Goal: Task Accomplishment & Management: Complete application form

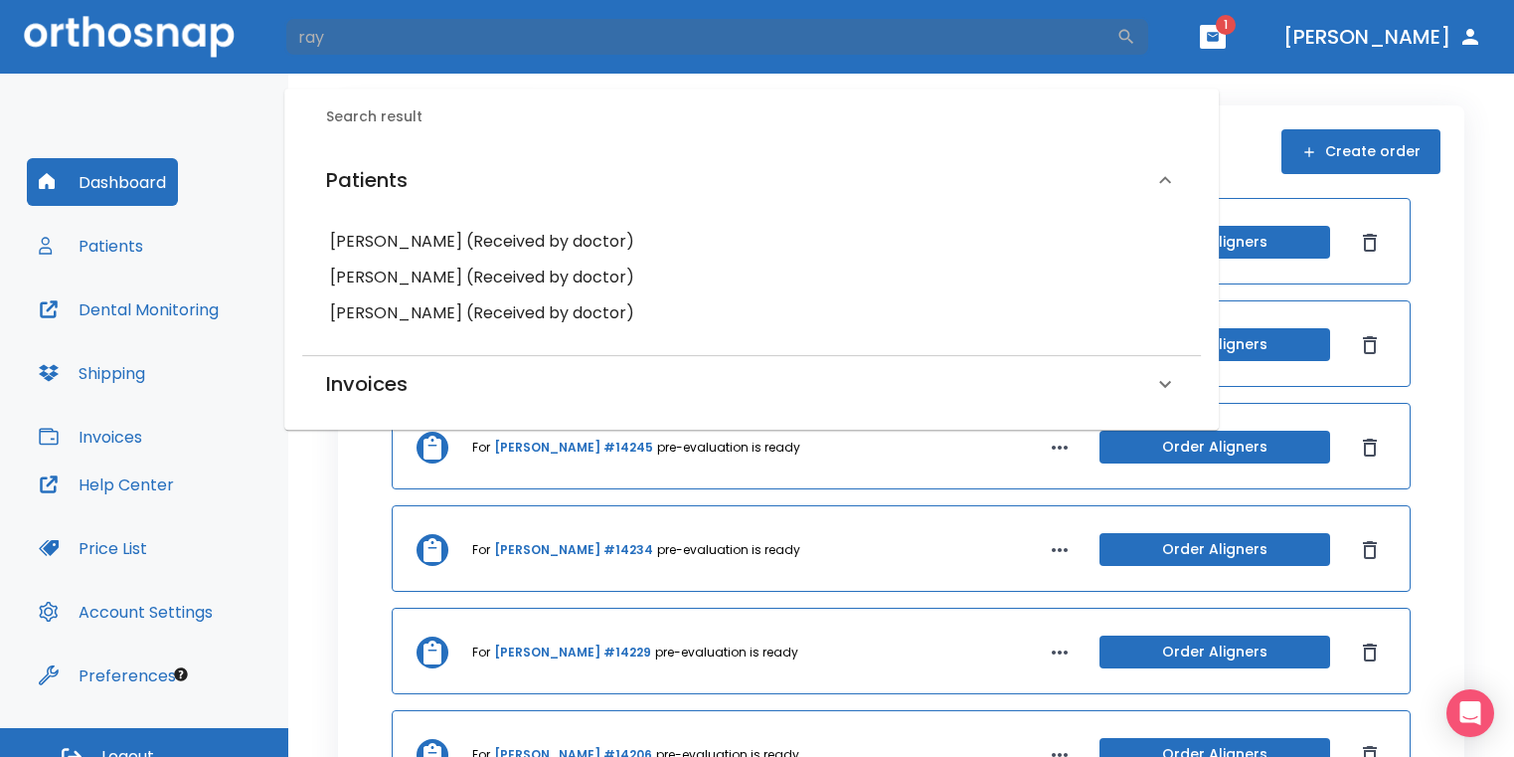
scroll to position [24, 0]
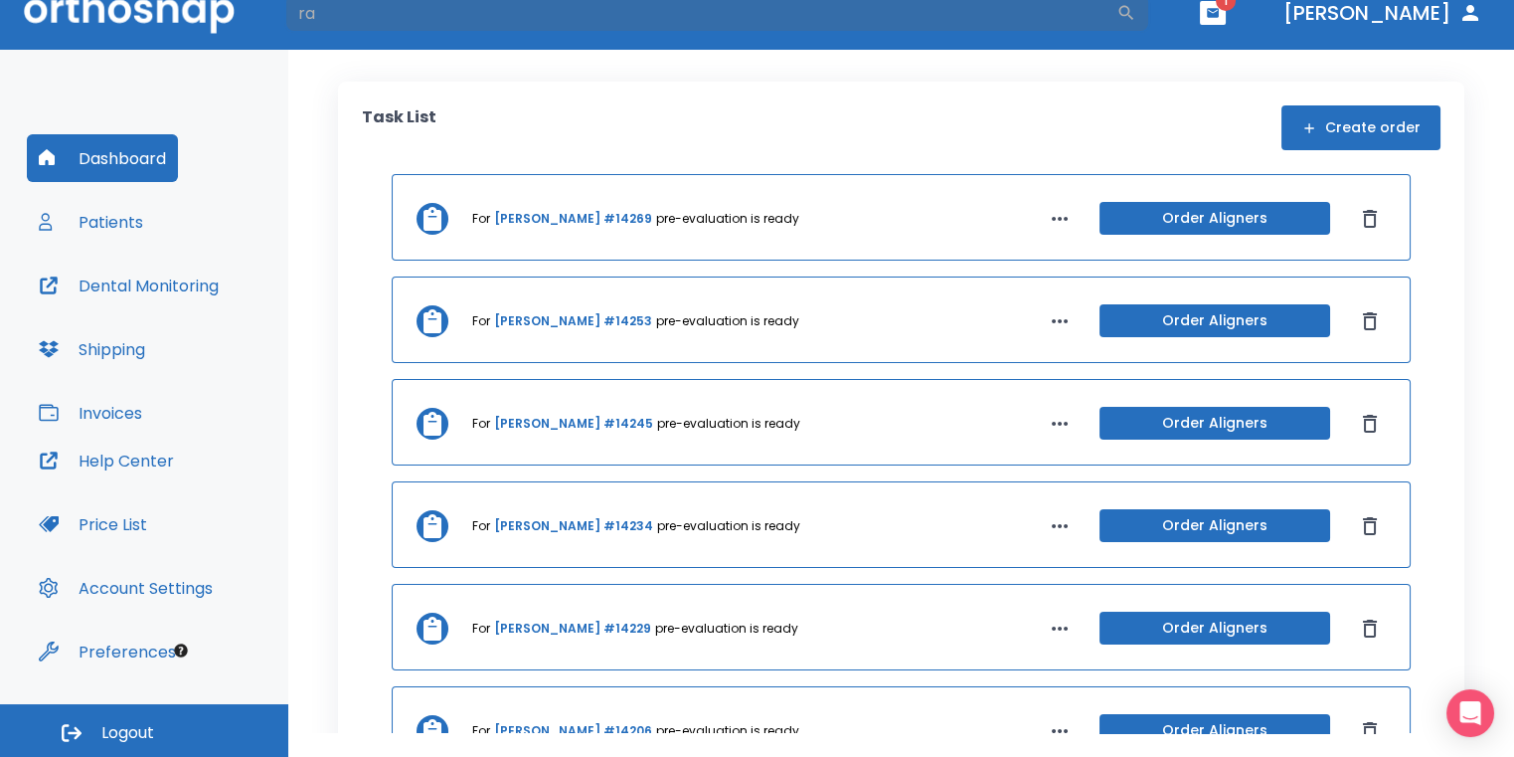
type input "r"
type input "[PERSON_NAME]"
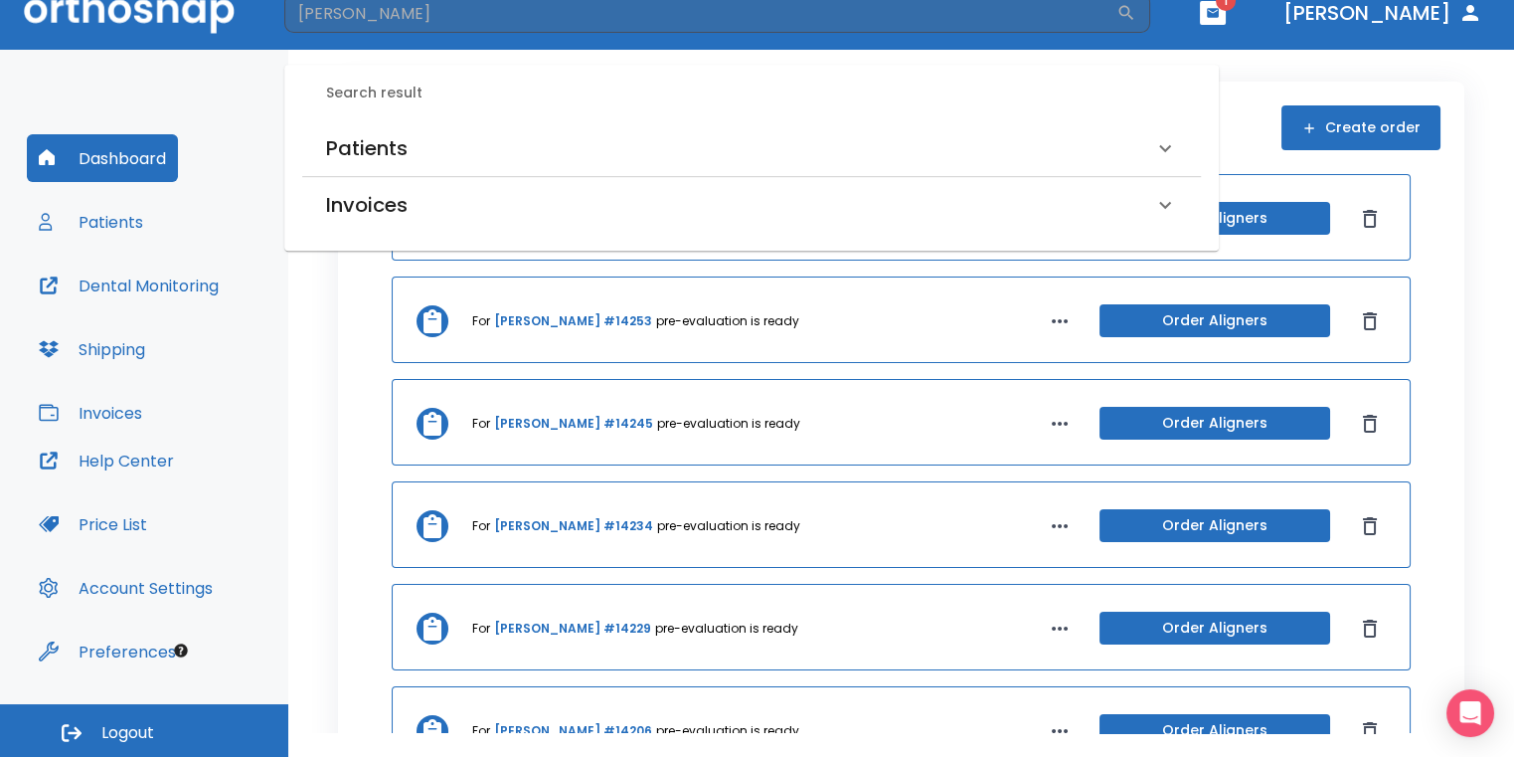
click at [588, 146] on div "Patients" at bounding box center [739, 148] width 827 height 32
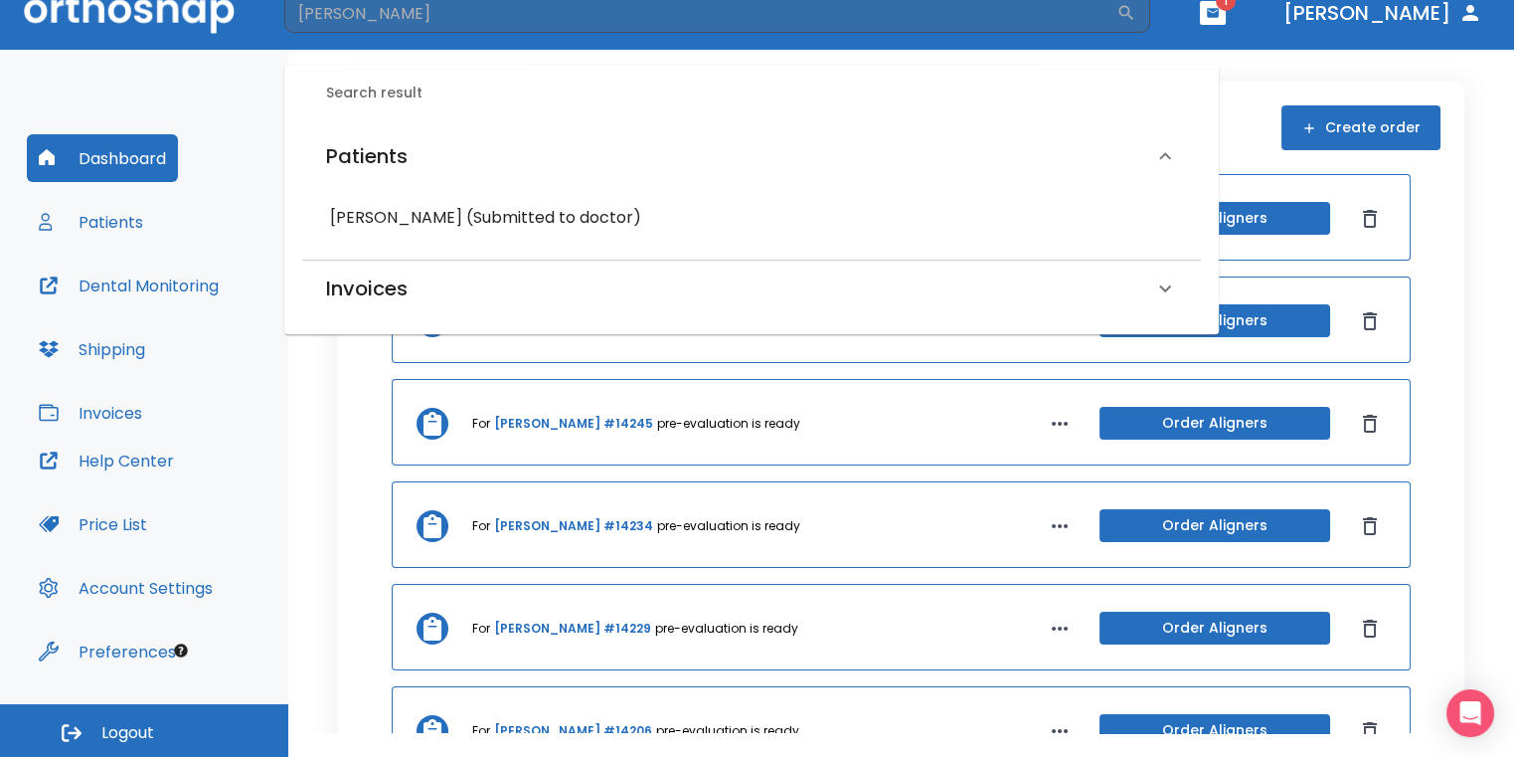
click at [592, 226] on h6 "[PERSON_NAME] (Submitted to doctor)" at bounding box center [751, 218] width 843 height 28
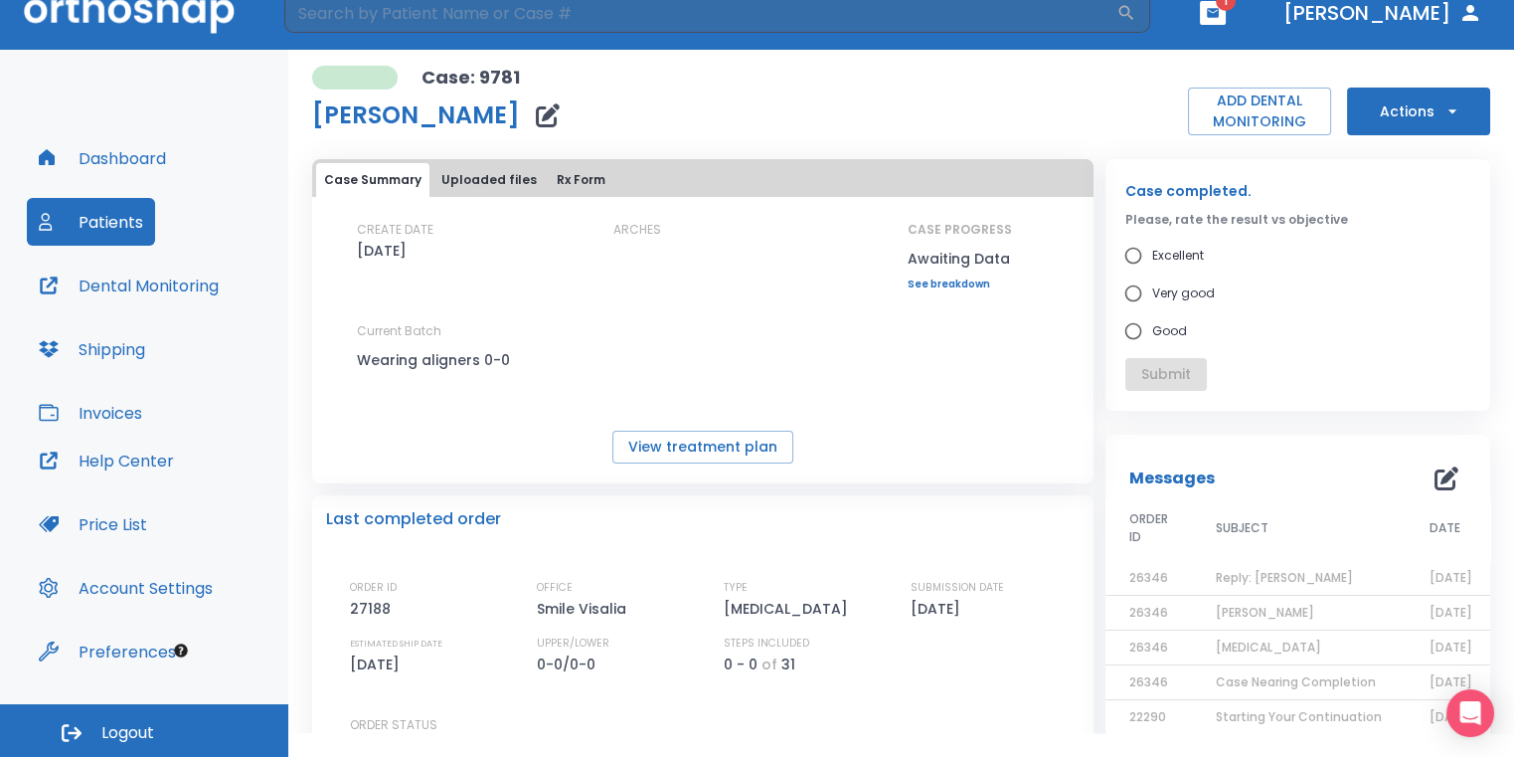
click at [1398, 126] on button "Actions" at bounding box center [1418, 111] width 143 height 48
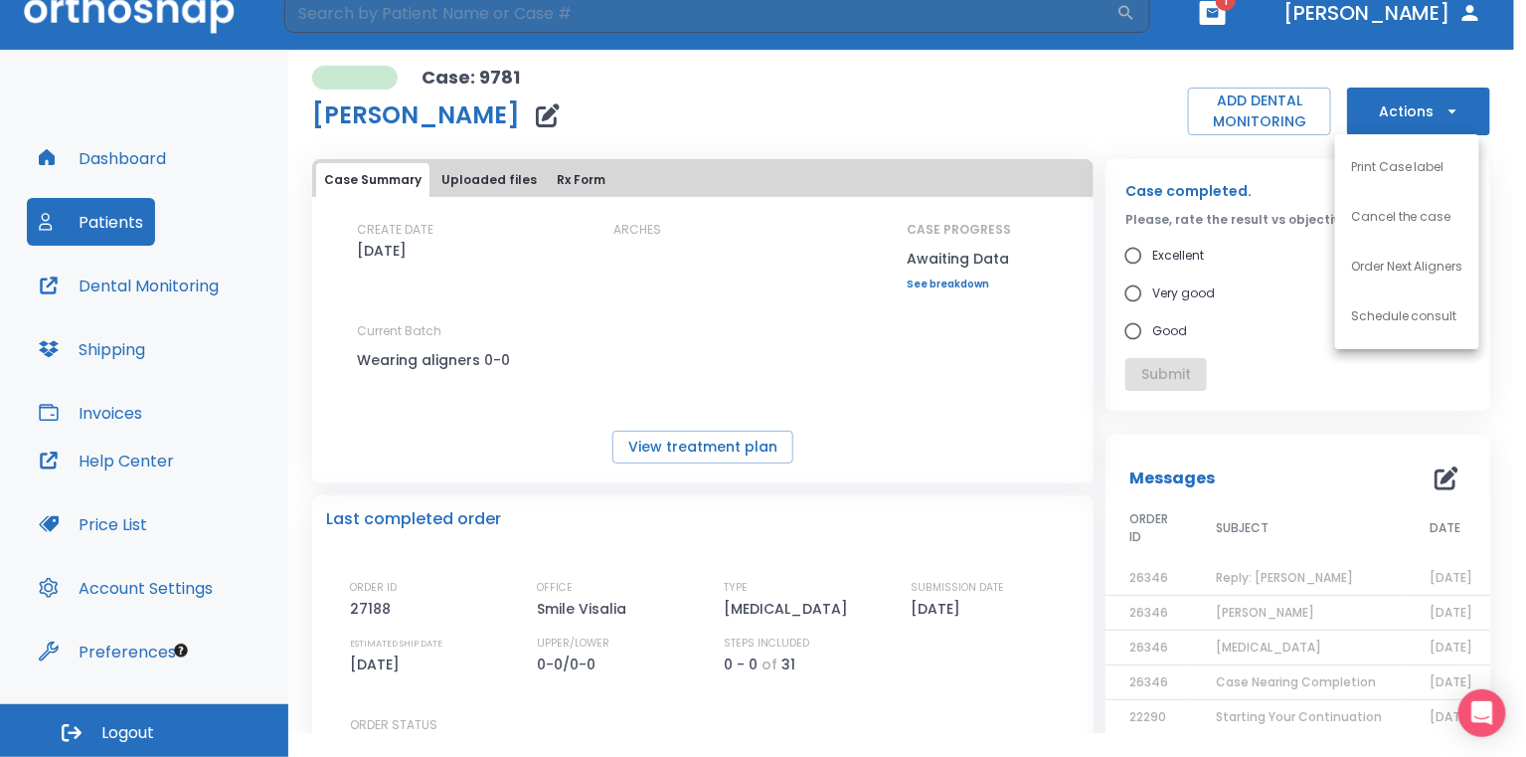
click at [1419, 267] on p "Order Next Aligners" at bounding box center [1407, 266] width 112 height 18
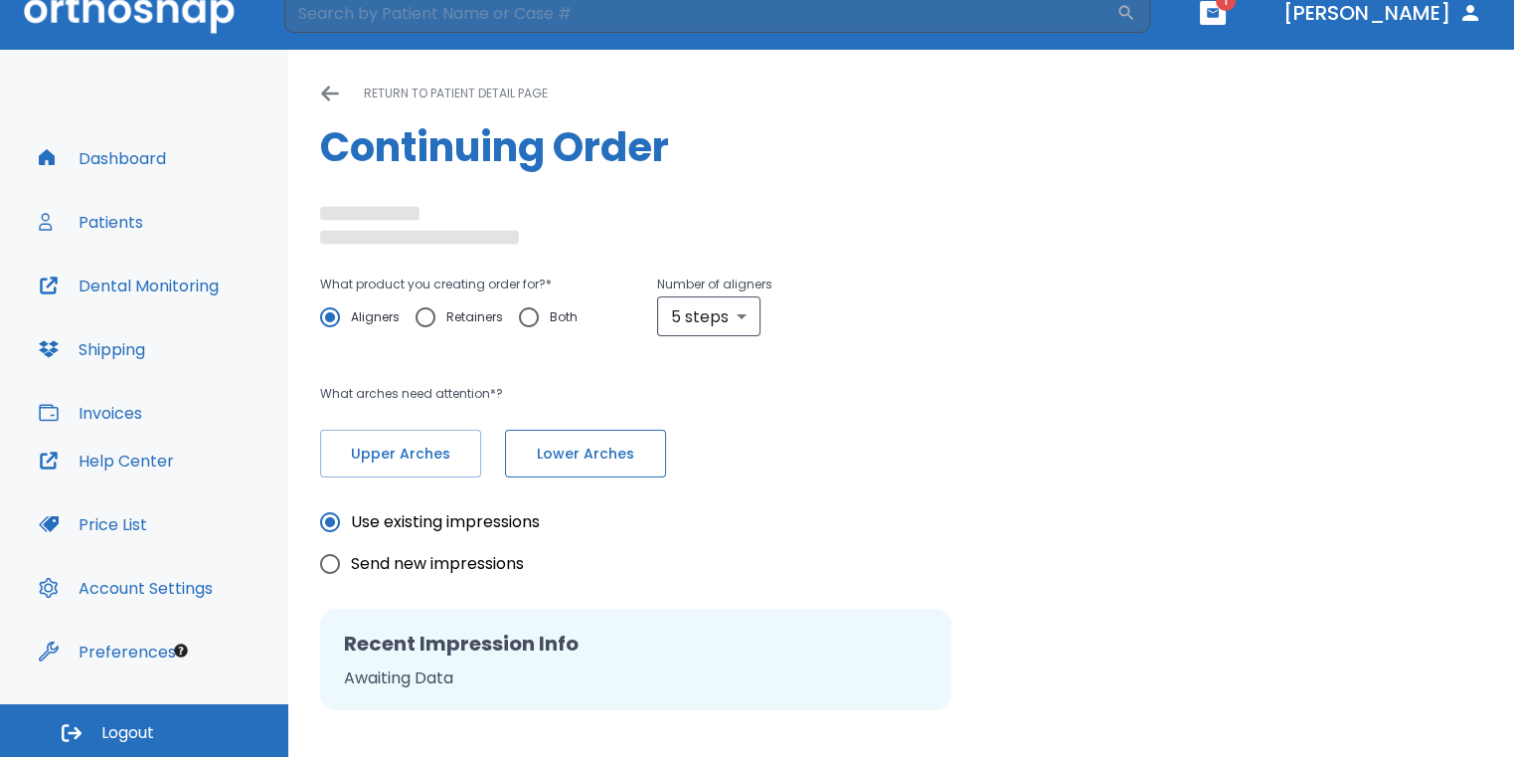
radio input "false"
radio input "true"
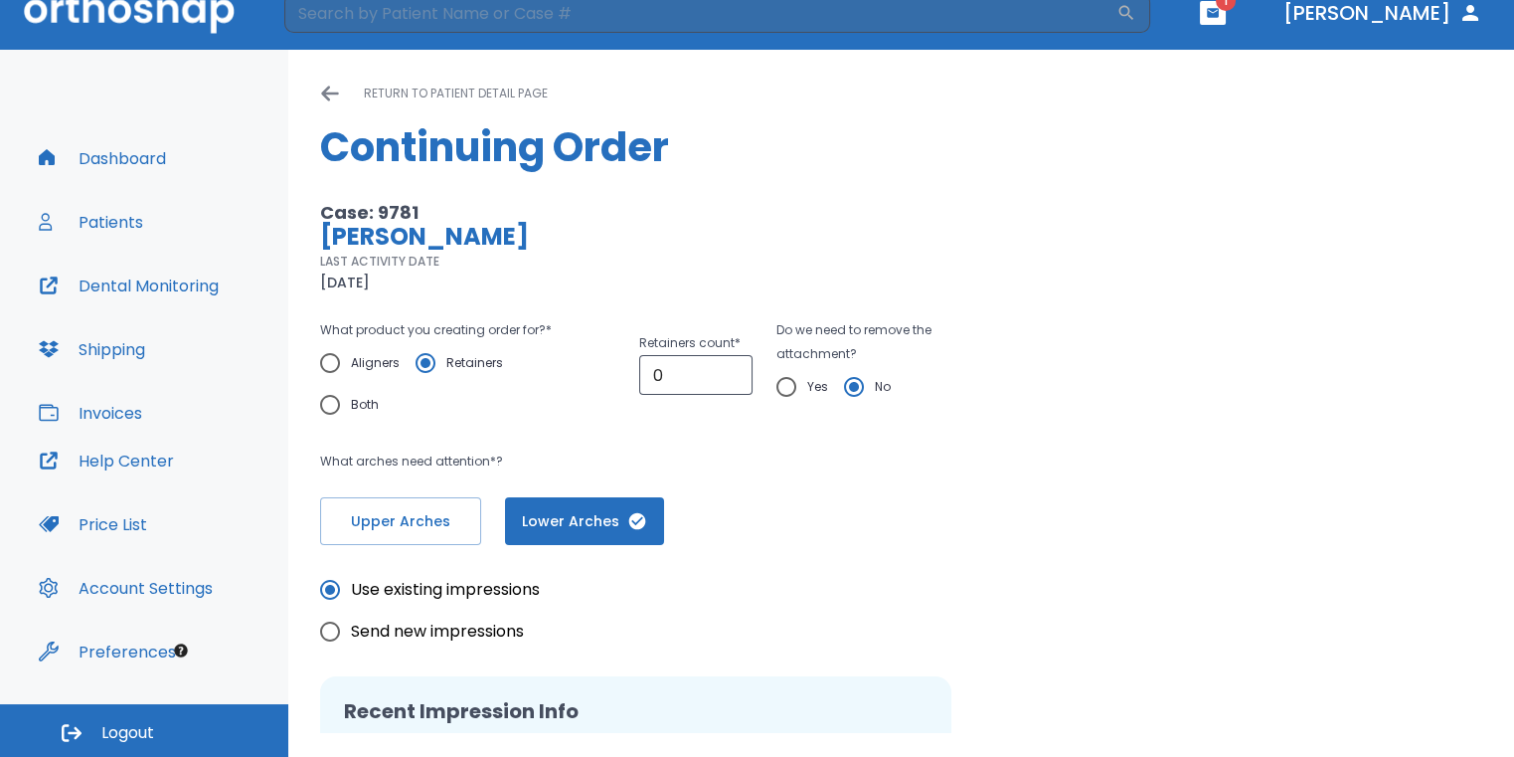
click at [625, 452] on div "What arches need attention*? Upper Arches [GEOGRAPHIC_DATA]" at bounding box center [659, 496] width 678 height 95
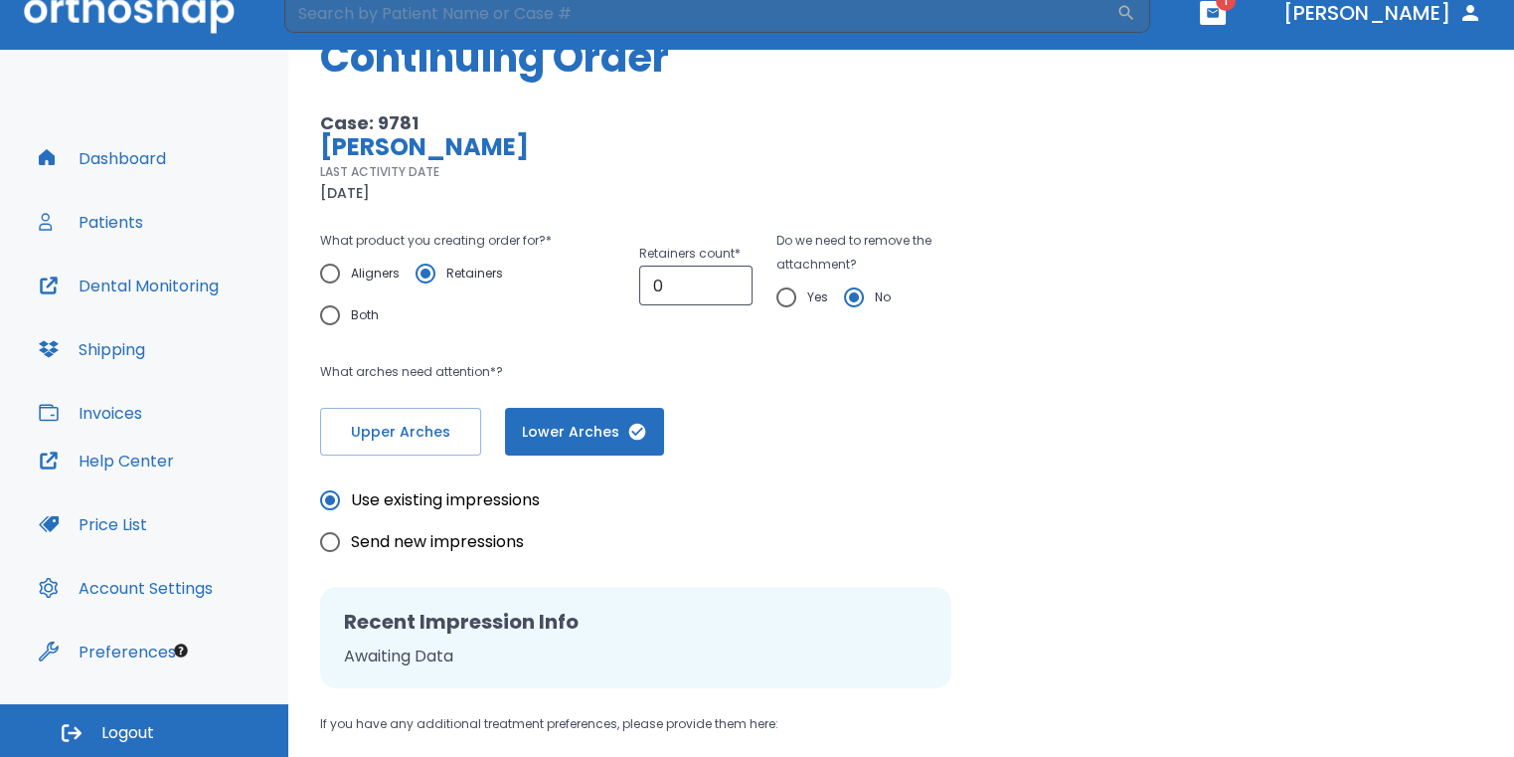
scroll to position [199, 0]
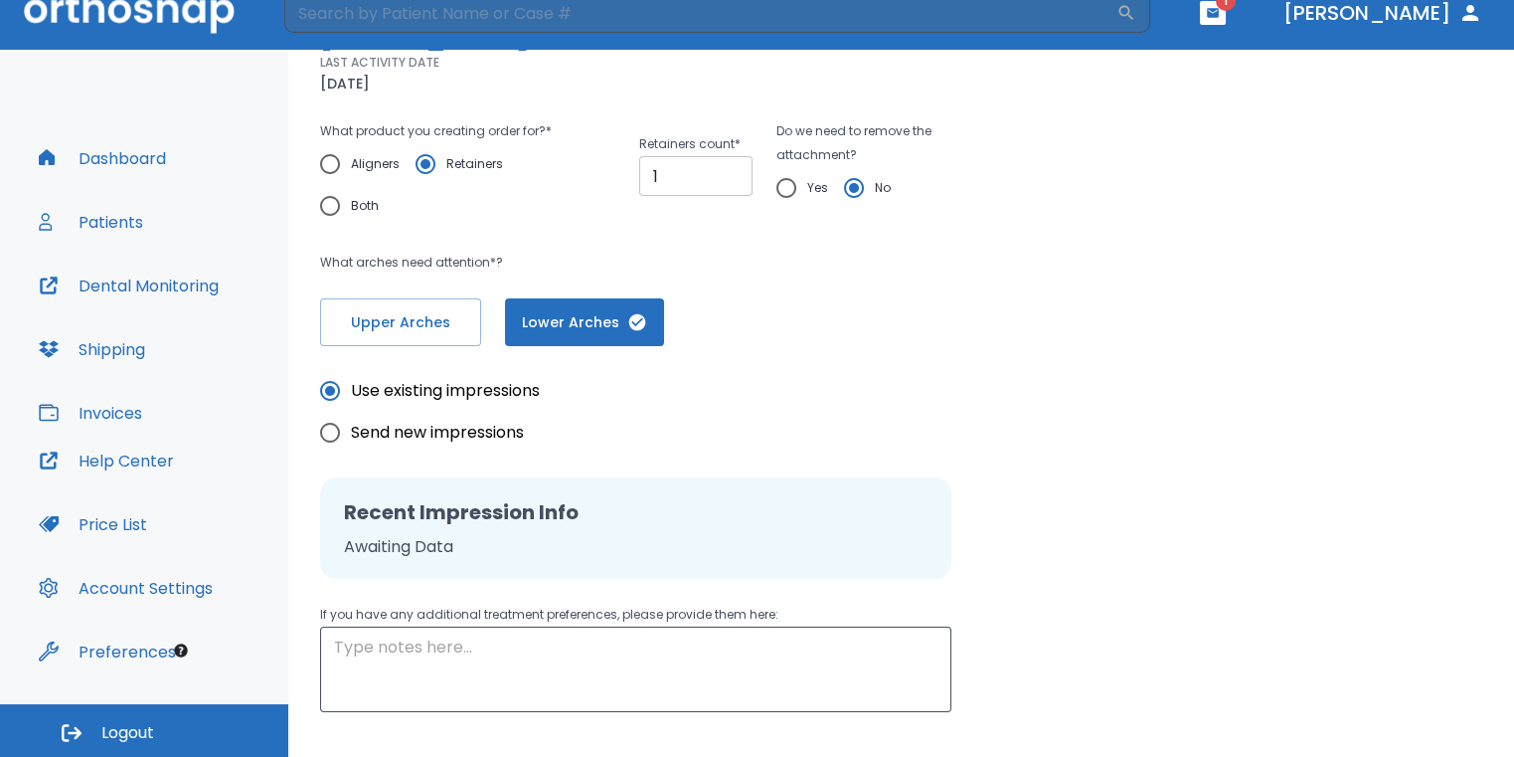
type input "1"
click at [726, 170] on input "1" at bounding box center [695, 176] width 113 height 40
click at [780, 195] on input "Yes" at bounding box center [786, 188] width 42 height 42
radio input "true"
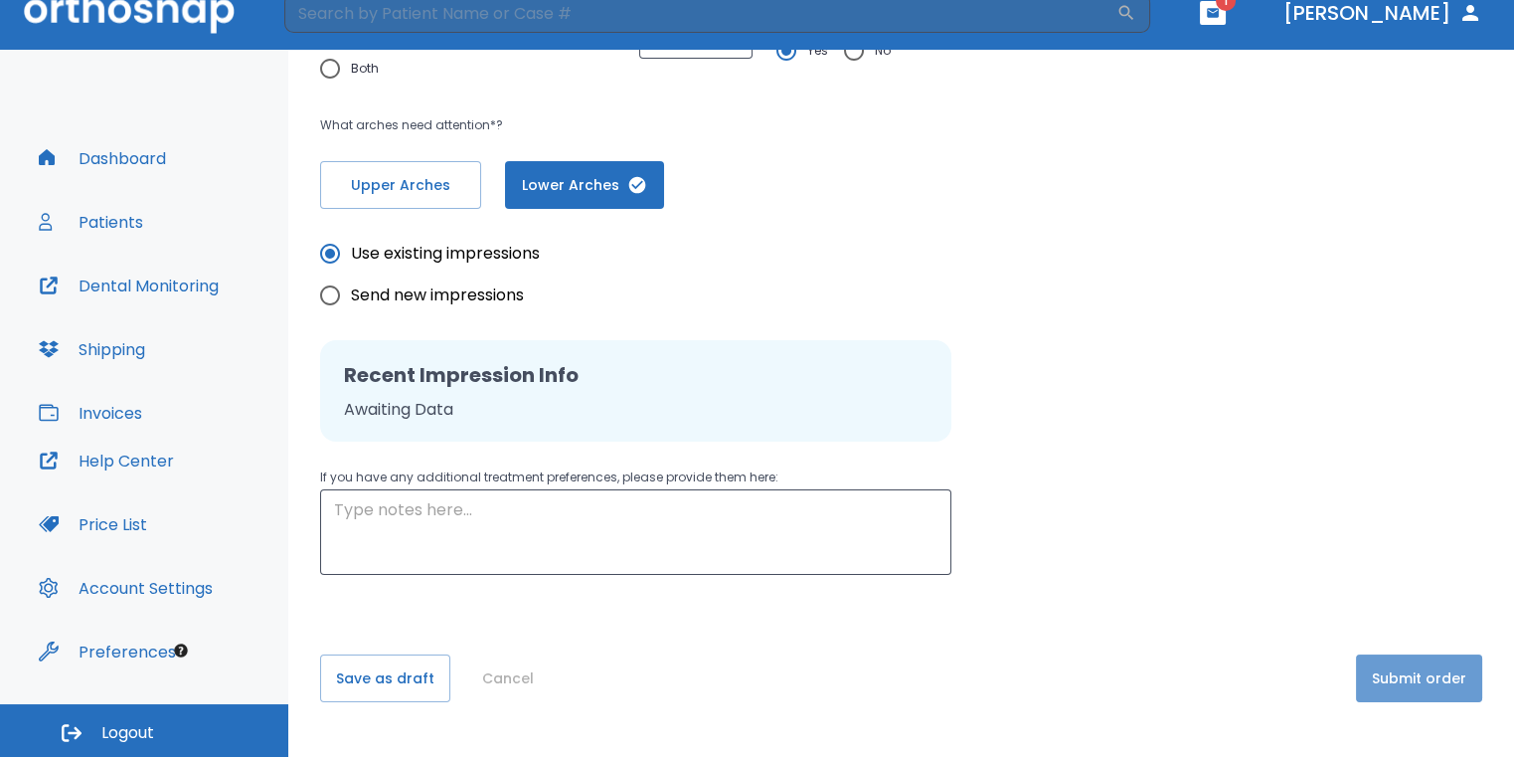
click at [1418, 679] on button "Submit order" at bounding box center [1419, 678] width 126 height 48
